Goal: Task Accomplishment & Management: Use online tool/utility

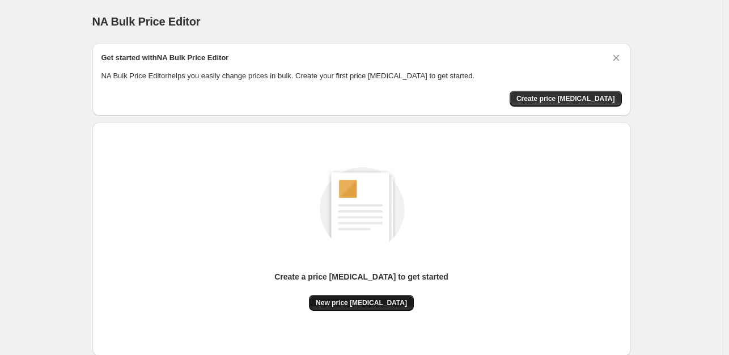
click at [366, 307] on button "New price [MEDICAL_DATA]" at bounding box center [361, 303] width 105 height 16
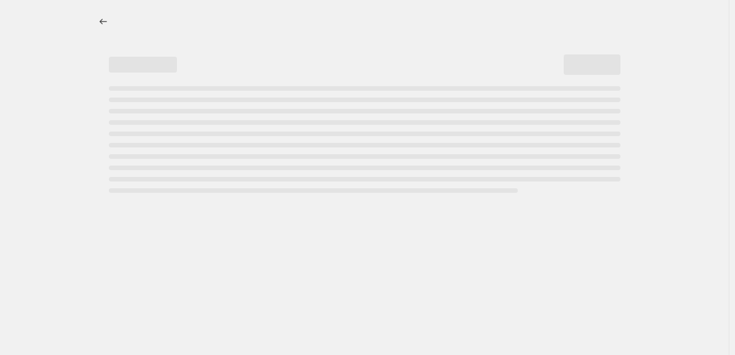
select select "percentage"
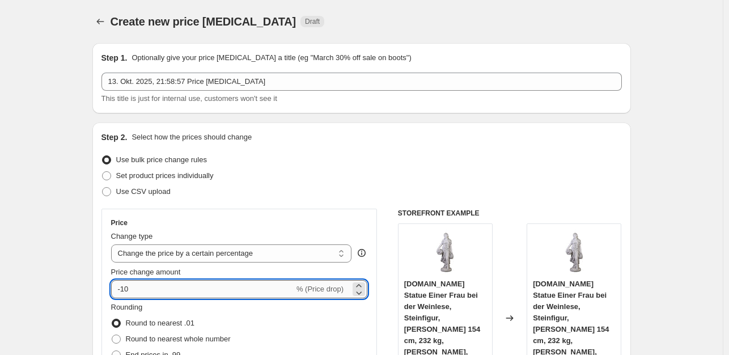
click at [143, 293] on input "-10" at bounding box center [202, 289] width 183 height 18
type input "-1"
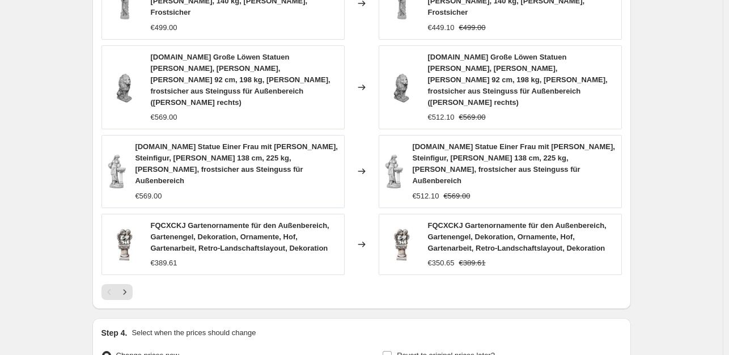
scroll to position [794, 0]
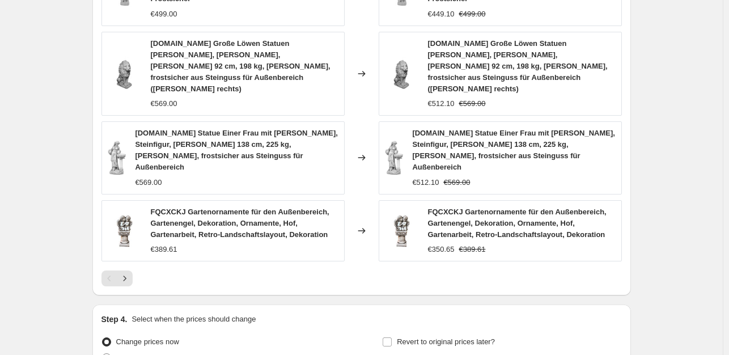
type input "-35"
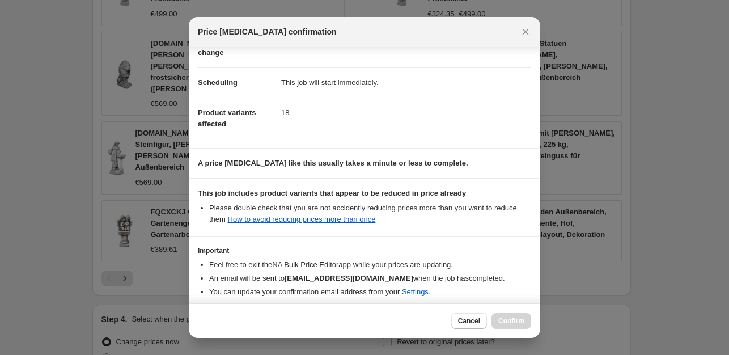
scroll to position [121, 0]
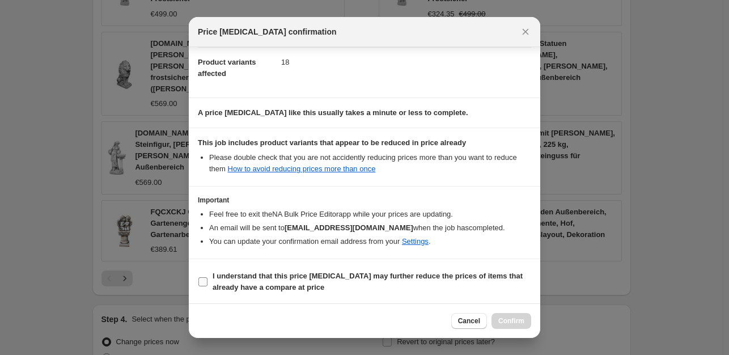
click at [205, 282] on input "I understand that this price [MEDICAL_DATA] may further reduce the prices of it…" at bounding box center [202, 281] width 9 height 9
checkbox input "true"
click at [525, 318] on button "Confirm" at bounding box center [512, 321] width 40 height 16
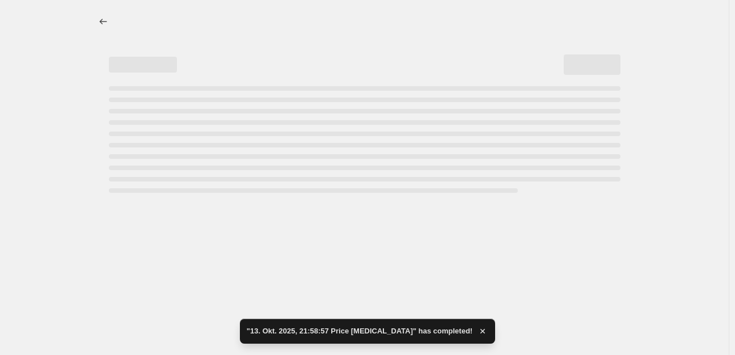
select select "percentage"
